Goal: Task Accomplishment & Management: Use online tool/utility

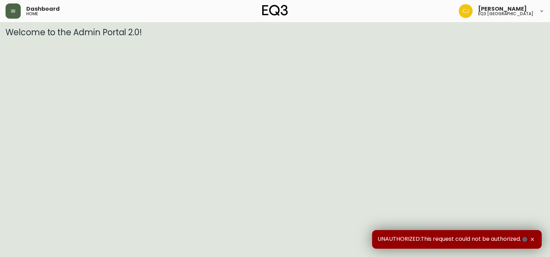
click at [17, 13] on button "button" at bounding box center [13, 10] width 15 height 15
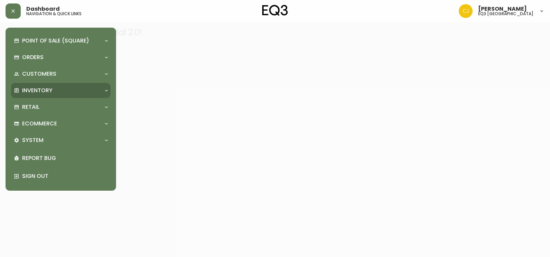
click at [38, 87] on p "Inventory" at bounding box center [37, 91] width 30 height 8
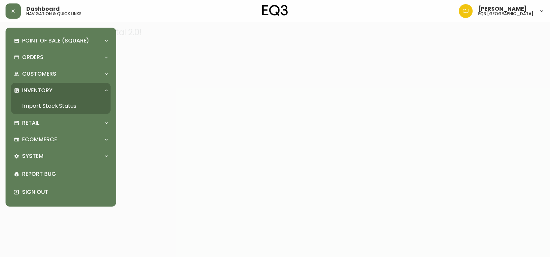
click at [38, 105] on link "Import Stock Status" at bounding box center [60, 106] width 99 height 16
